Goal: Task Accomplishment & Management: Complete application form

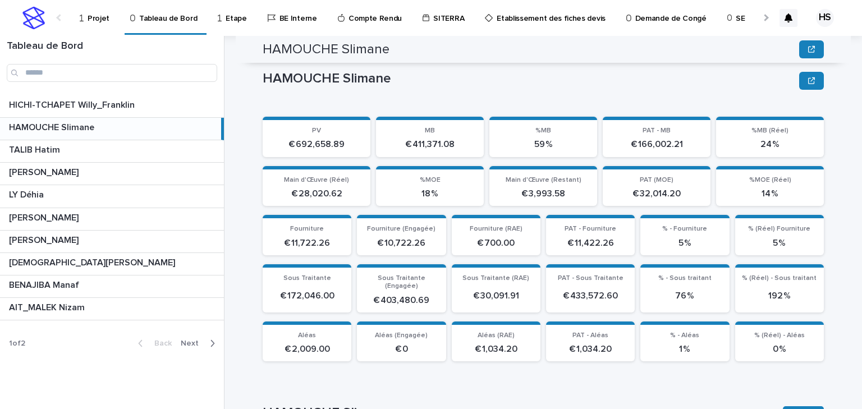
scroll to position [287, 0]
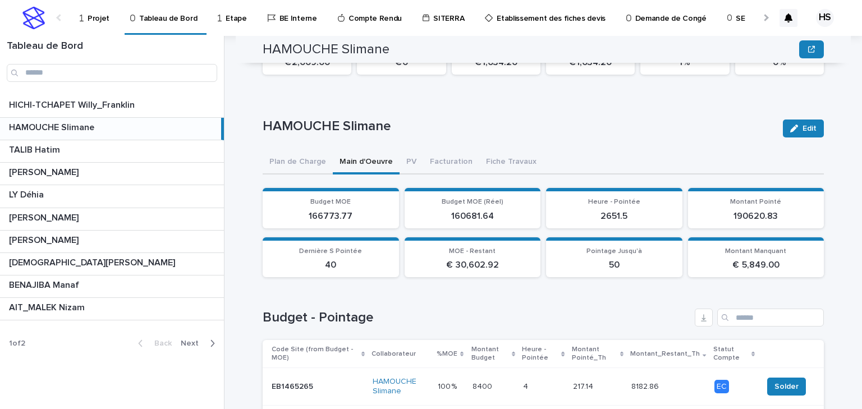
click at [95, 18] on p "Projet" at bounding box center [98, 12] width 22 height 24
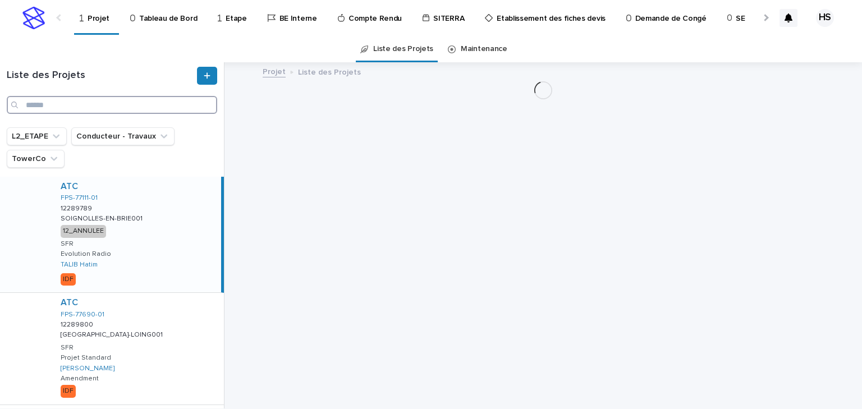
click at [56, 100] on input "Search" at bounding box center [112, 105] width 210 height 18
paste input "**********"
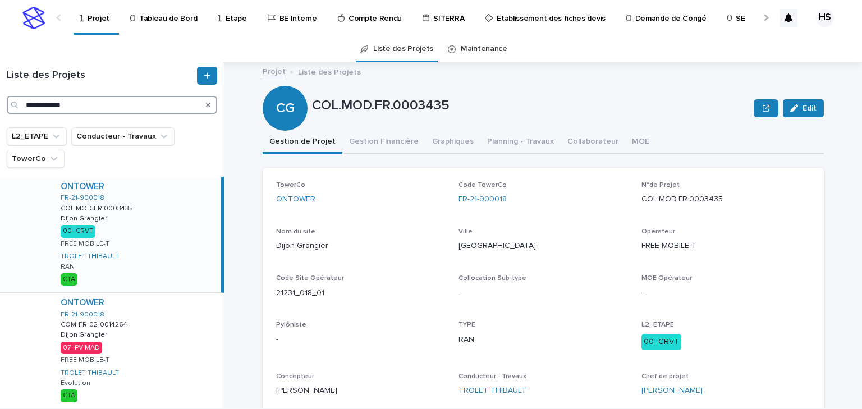
scroll to position [37, 0]
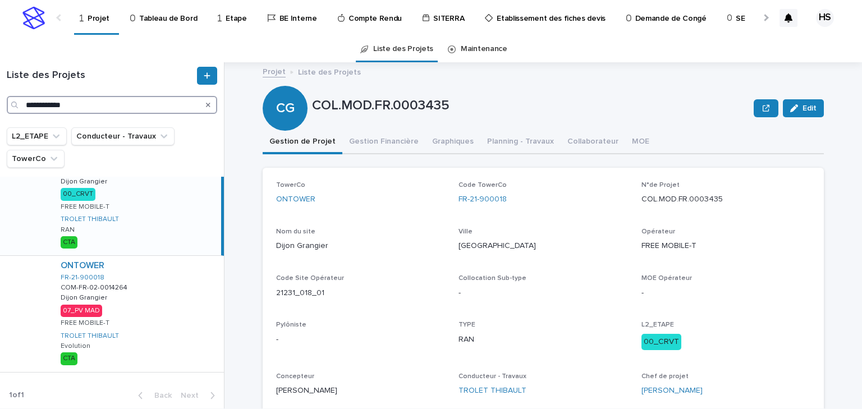
drag, startPoint x: 76, startPoint y: 105, endPoint x: -6, endPoint y: 104, distance: 82.5
click at [0, 104] on html "**********" at bounding box center [431, 204] width 862 height 409
paste input "Search"
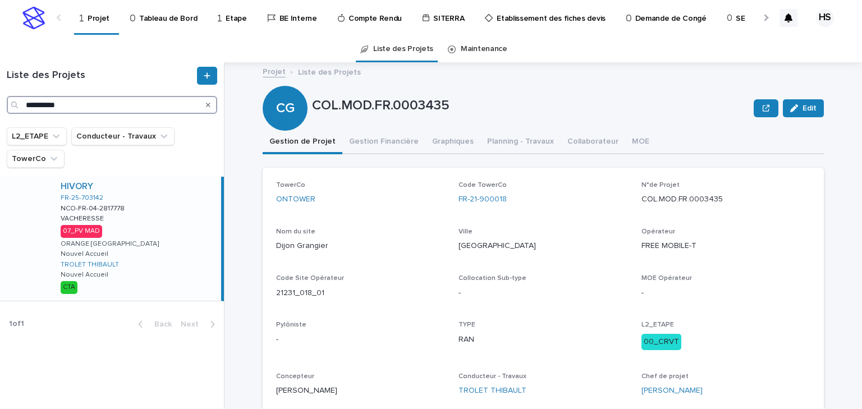
type input "**********"
click at [133, 240] on div "HIVORY FR-25-703142 NCO-FR-04-2817778 NCO-FR-04-2817778 VACHERESSE VACHERESSE 0…" at bounding box center [136, 239] width 169 height 124
click at [372, 141] on button "Gestion Financière" at bounding box center [383, 143] width 83 height 24
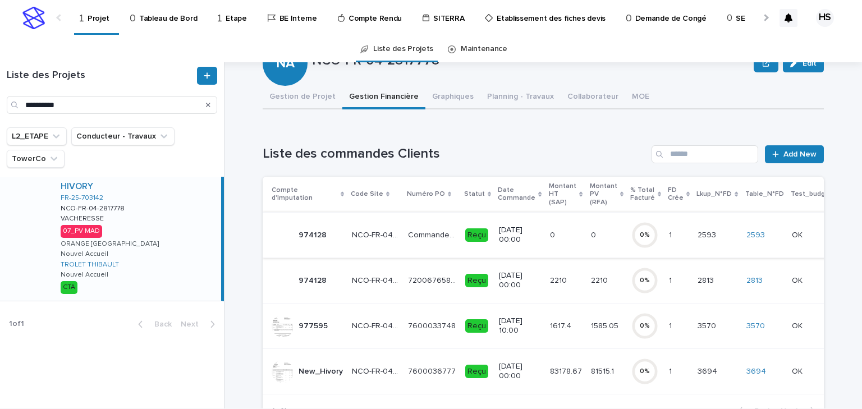
scroll to position [90, 0]
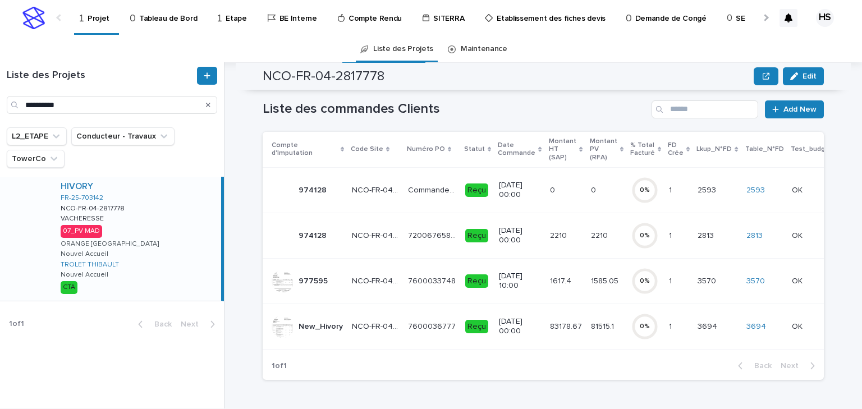
click at [591, 326] on p "81515.1" at bounding box center [603, 326] width 25 height 12
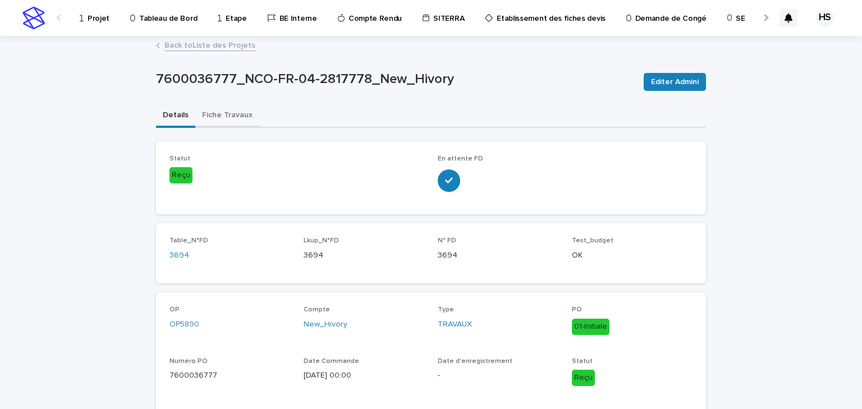
click at [235, 119] on button "Fiche Travaux" at bounding box center [227, 116] width 64 height 24
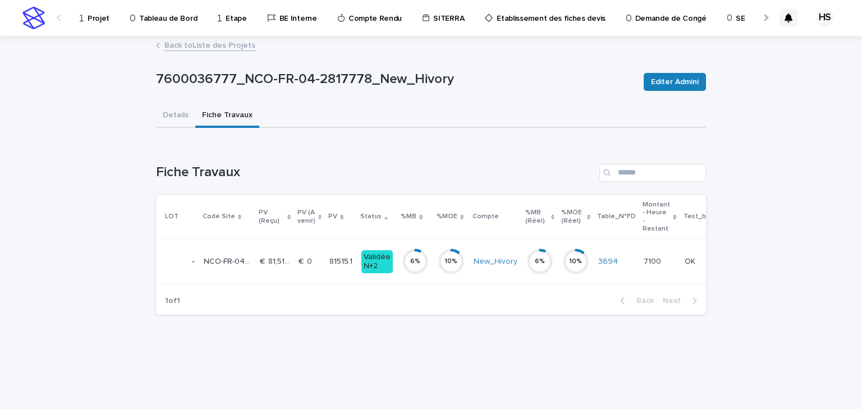
click at [292, 261] on td "€  81,515.10 €  81,515.10" at bounding box center [274, 261] width 39 height 45
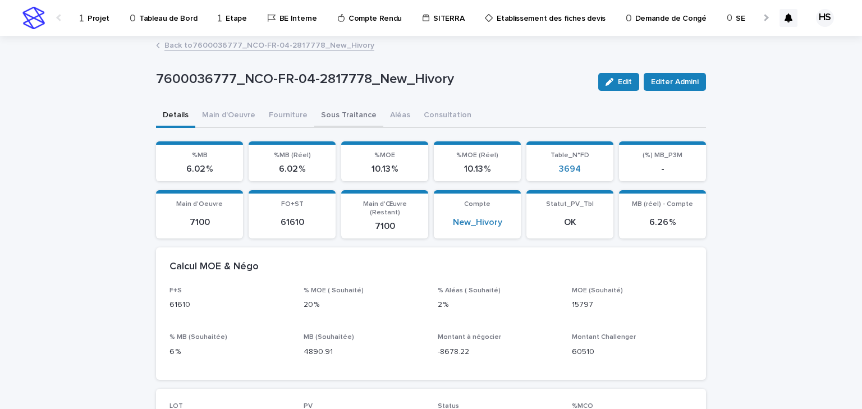
click at [332, 110] on button "Sous Traitance" at bounding box center [348, 116] width 69 height 24
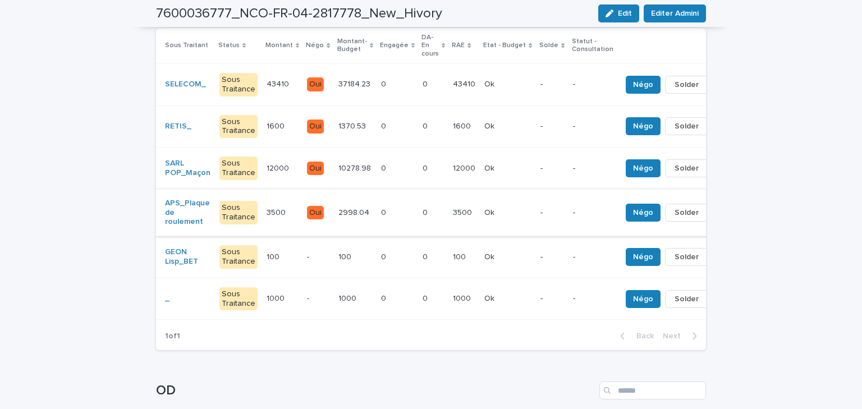
scroll to position [45, 0]
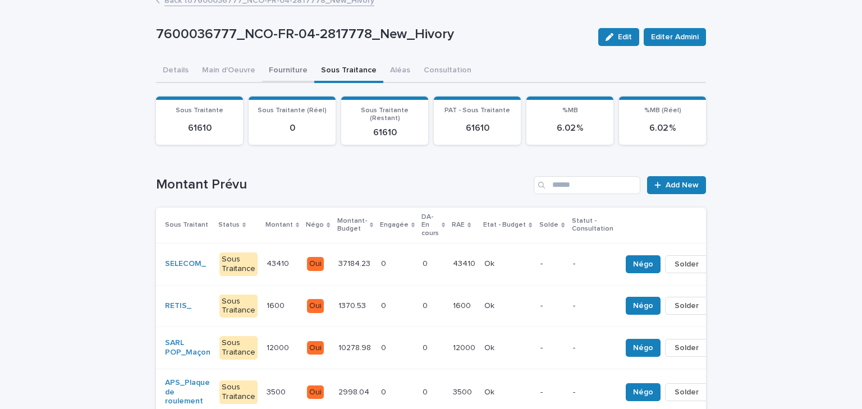
click at [273, 72] on div "7600036777_NCO-FR-04-2817778_New_Hivory Edit Editer Admini 7600036777_NCO-FR-04…" at bounding box center [431, 361] width 550 height 738
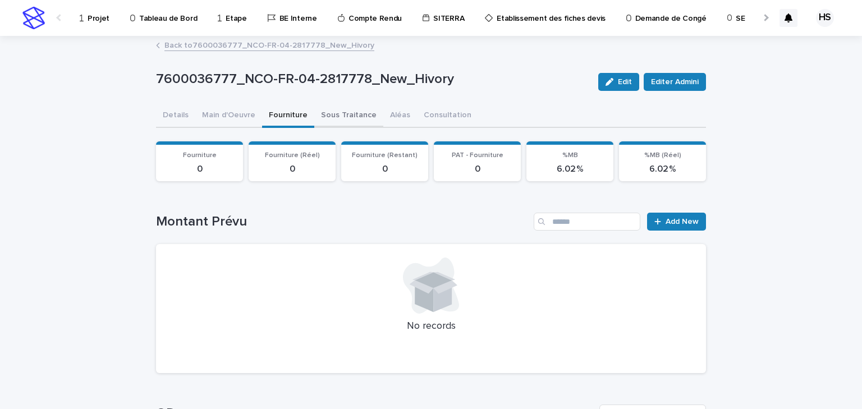
click at [363, 119] on button "Sous Traitance" at bounding box center [348, 116] width 69 height 24
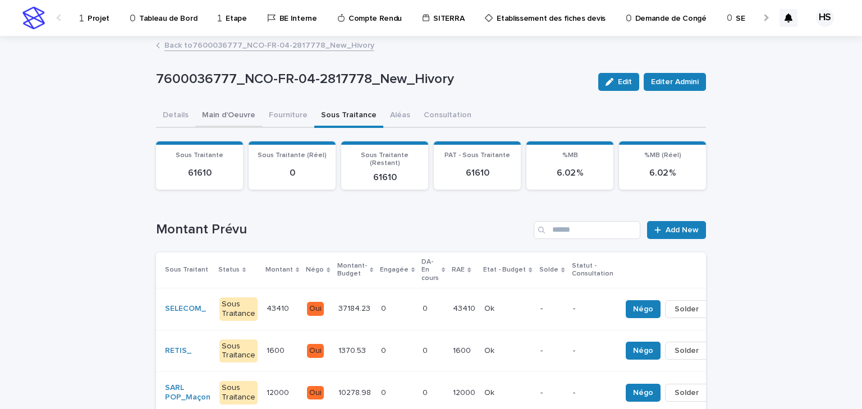
click at [227, 117] on button "Main d'Oeuvre" at bounding box center [228, 116] width 67 height 24
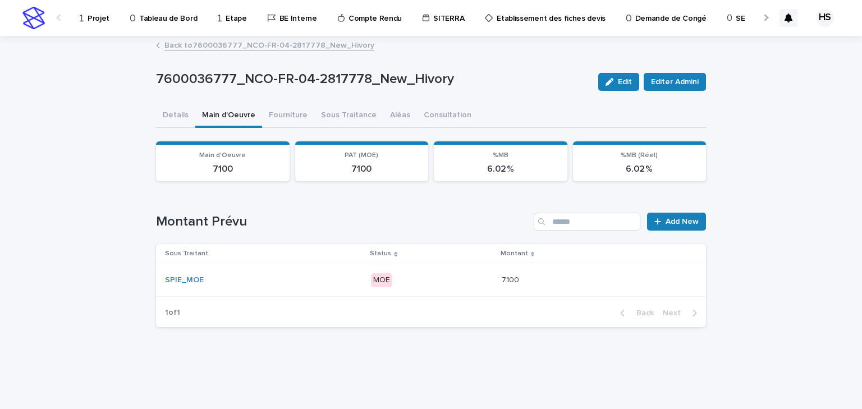
click at [329, 280] on div "SPIE_MOE" at bounding box center [263, 280] width 196 height 10
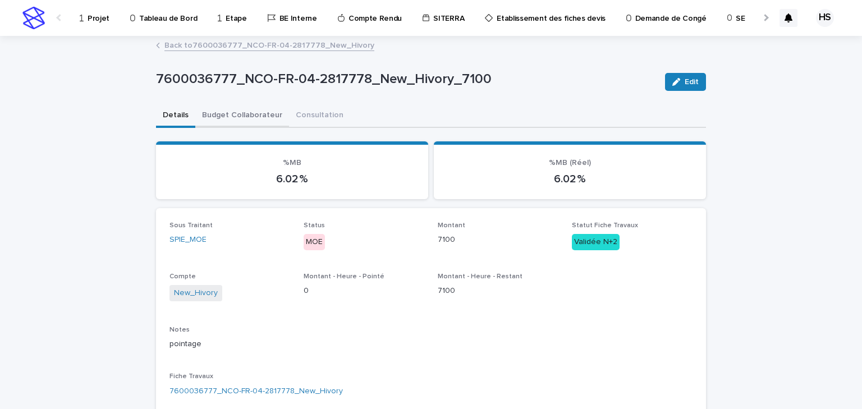
click at [262, 118] on button "Budget Collaborateur" at bounding box center [242, 116] width 94 height 24
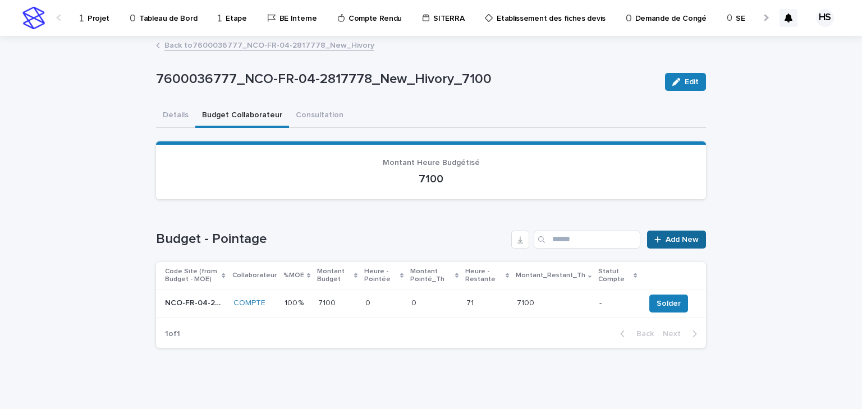
click at [660, 238] on div at bounding box center [659, 240] width 11 height 8
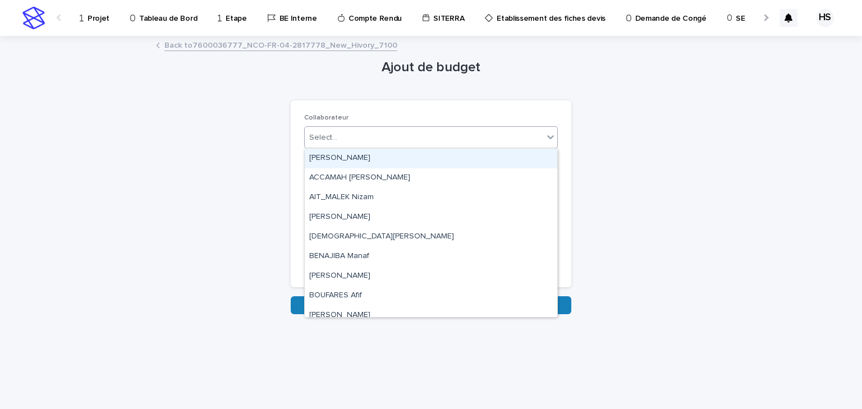
click at [379, 130] on div "Select..." at bounding box center [424, 137] width 238 height 19
type input "****"
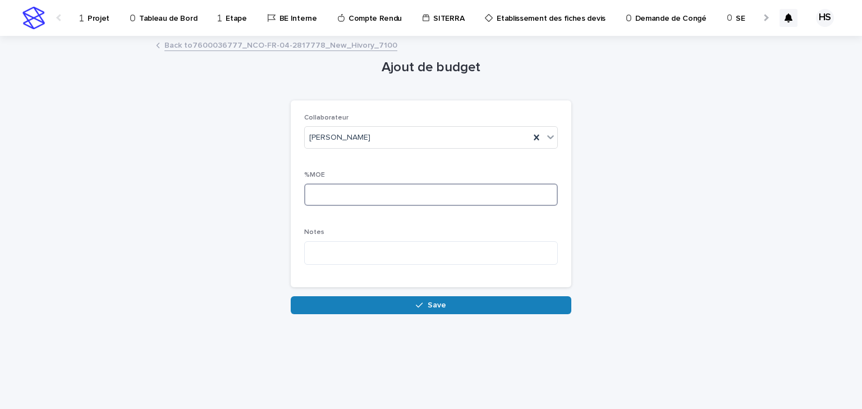
click at [361, 193] on input at bounding box center [431, 194] width 254 height 22
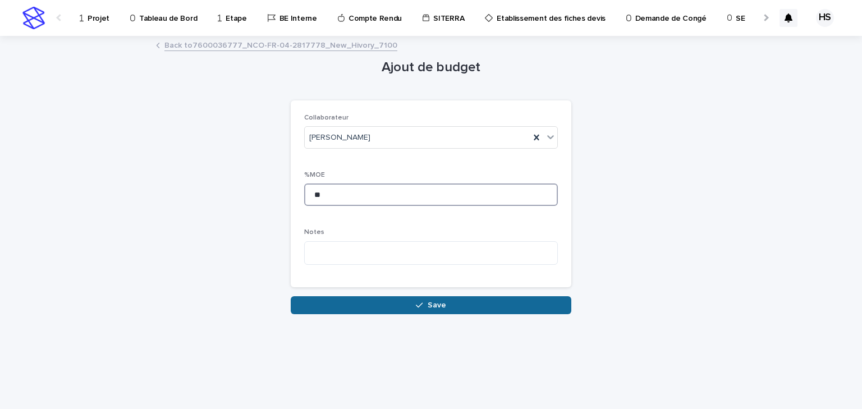
type input "**"
click at [337, 303] on button "Save" at bounding box center [431, 305] width 280 height 18
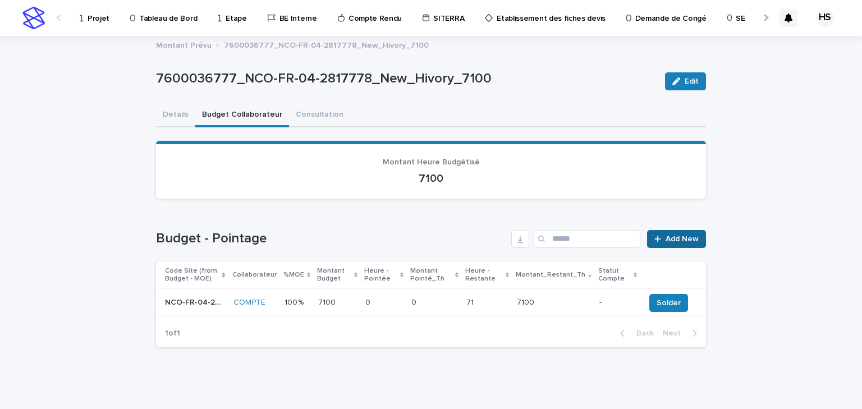
click at [678, 242] on link "Add New" at bounding box center [676, 239] width 59 height 18
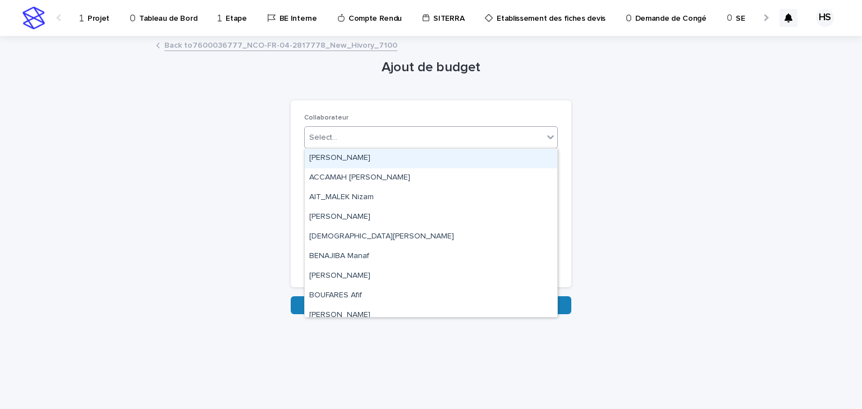
click at [352, 139] on div "Select..." at bounding box center [424, 137] width 238 height 19
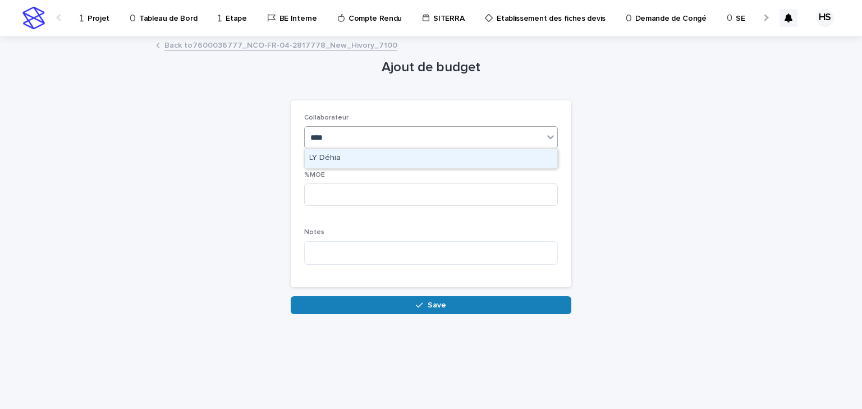
type input "*****"
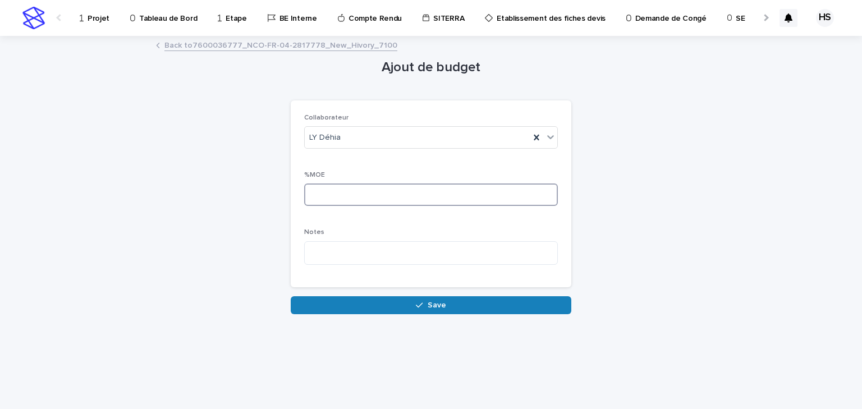
click at [363, 190] on input at bounding box center [431, 194] width 254 height 22
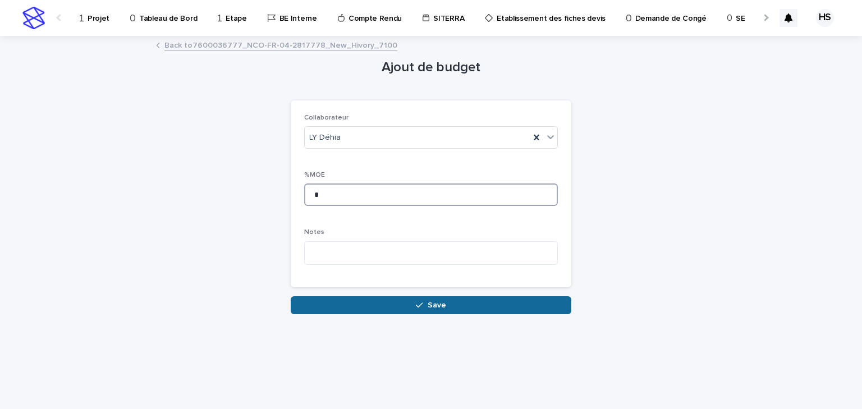
type input "*"
click at [372, 303] on button "Save" at bounding box center [431, 305] width 280 height 18
